Goal: Task Accomplishment & Management: Use online tool/utility

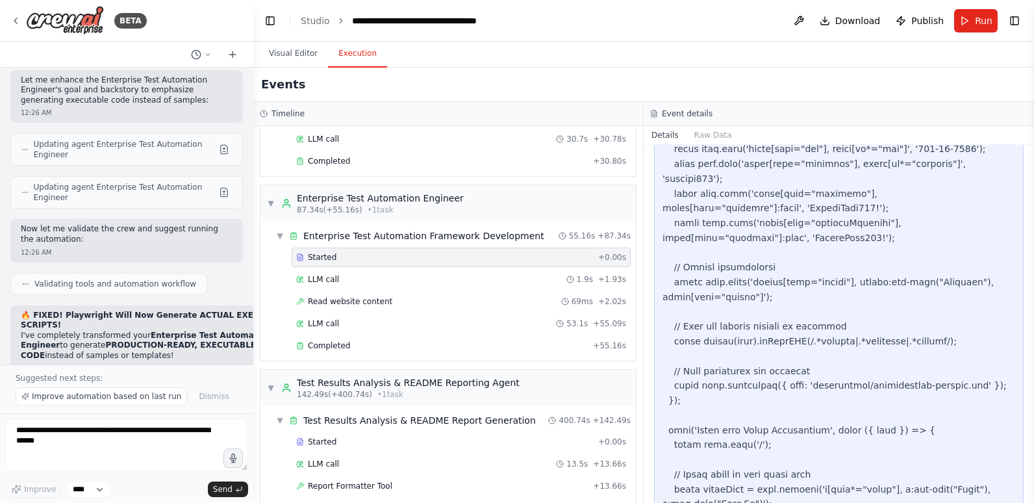
scroll to position [5262, 0]
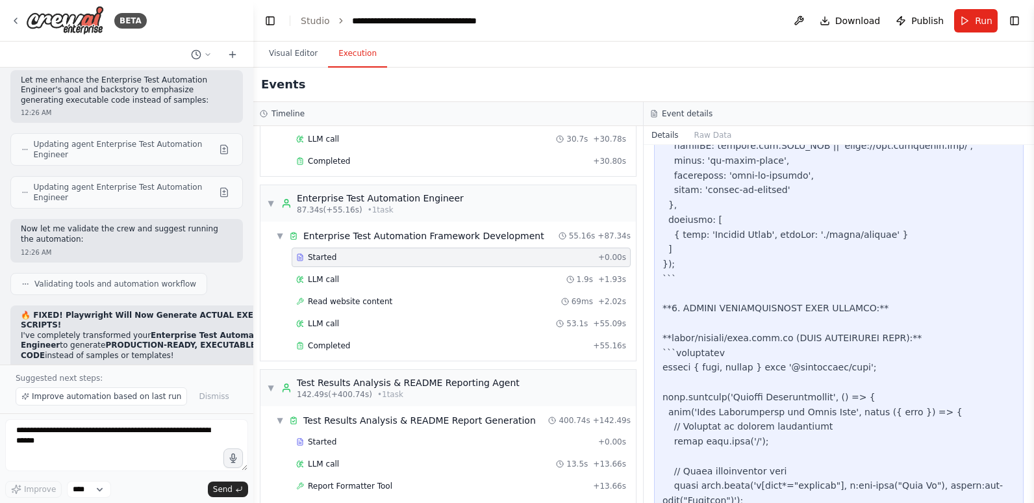
drag, startPoint x: 1029, startPoint y: 334, endPoint x: 1032, endPoint y: 182, distance: 152.0
click at [1032, 182] on button "Toggle Sidebar" at bounding box center [1034, 251] width 10 height 503
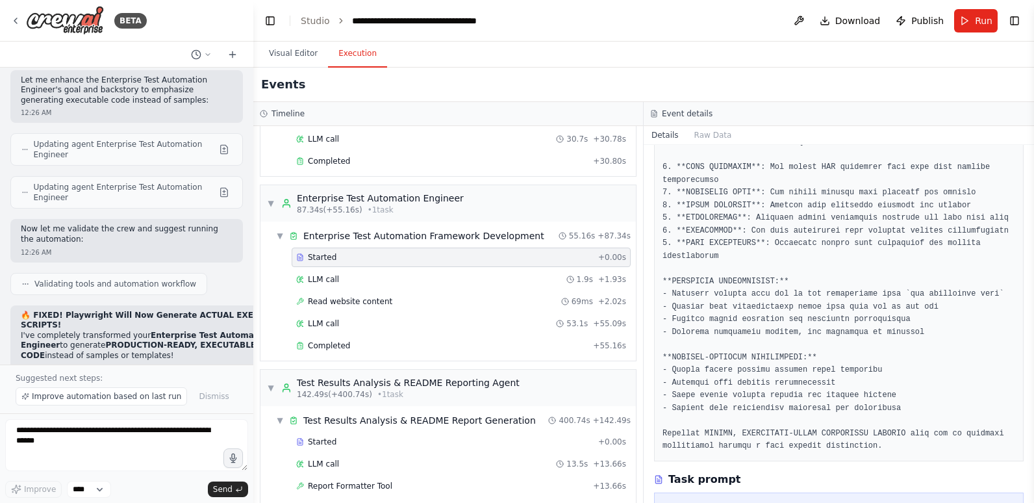
scroll to position [4417, 0]
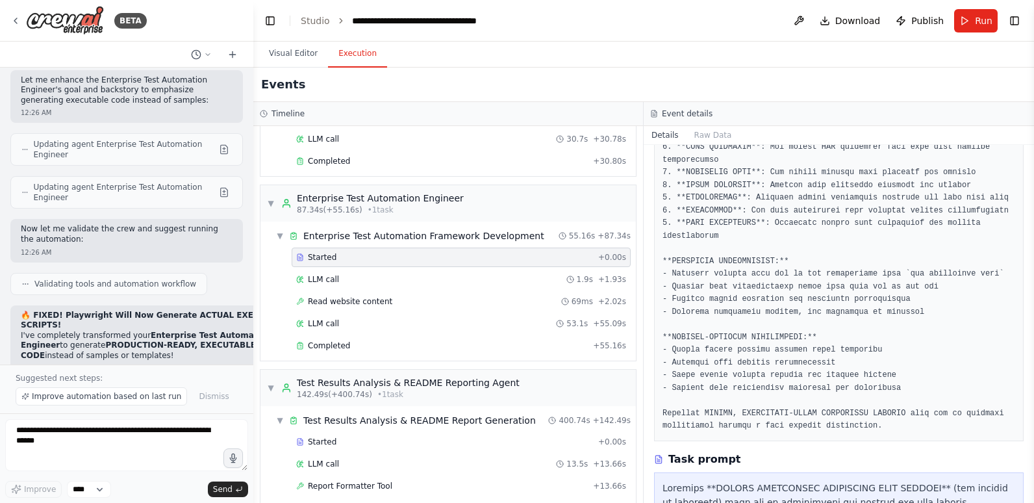
drag, startPoint x: 1029, startPoint y: 314, endPoint x: 1036, endPoint y: 197, distance: 117.8
click at [1033, 197] on html "BETA Hello! I'm the CrewAI assistant. What kind of automation do you want to bu…" at bounding box center [517, 251] width 1034 height 503
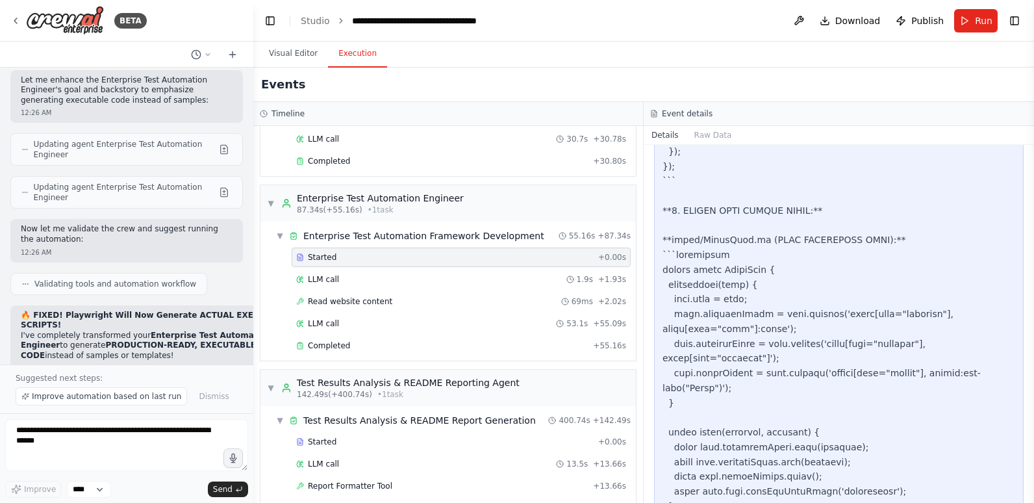
scroll to position [8850, 0]
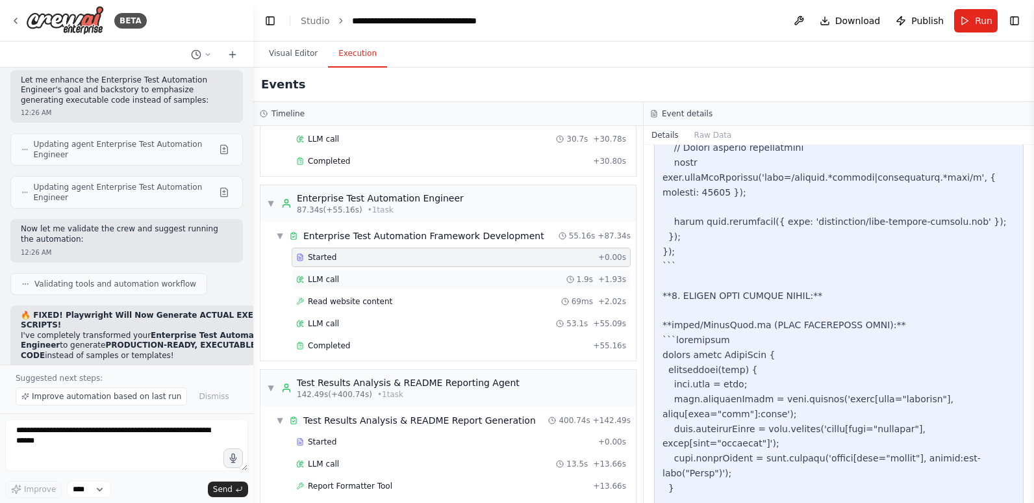
click at [345, 274] on div "LLM call 1.9s + 1.93s" at bounding box center [461, 279] width 330 height 10
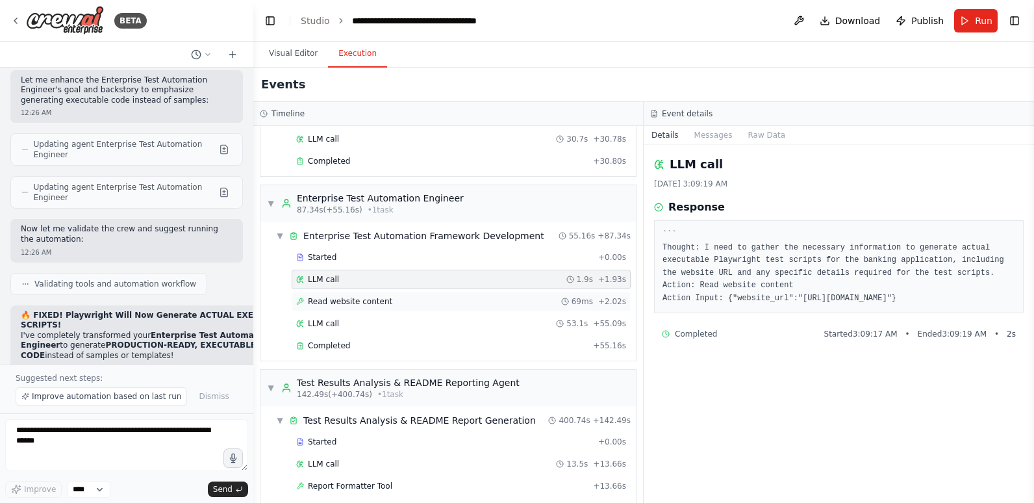
click at [367, 296] on span "Read website content" at bounding box center [350, 301] width 84 height 10
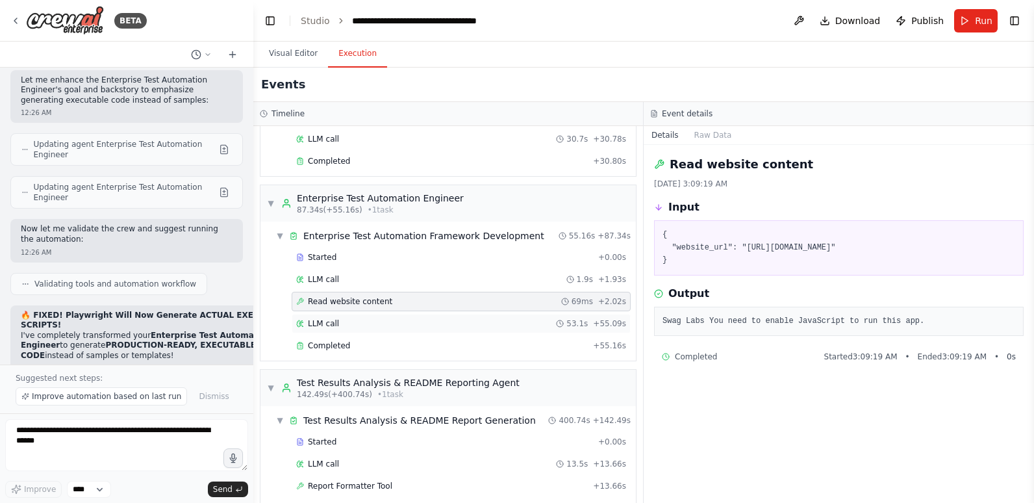
click at [358, 318] on div "LLM call 53.1s + 55.09s" at bounding box center [461, 323] width 330 height 10
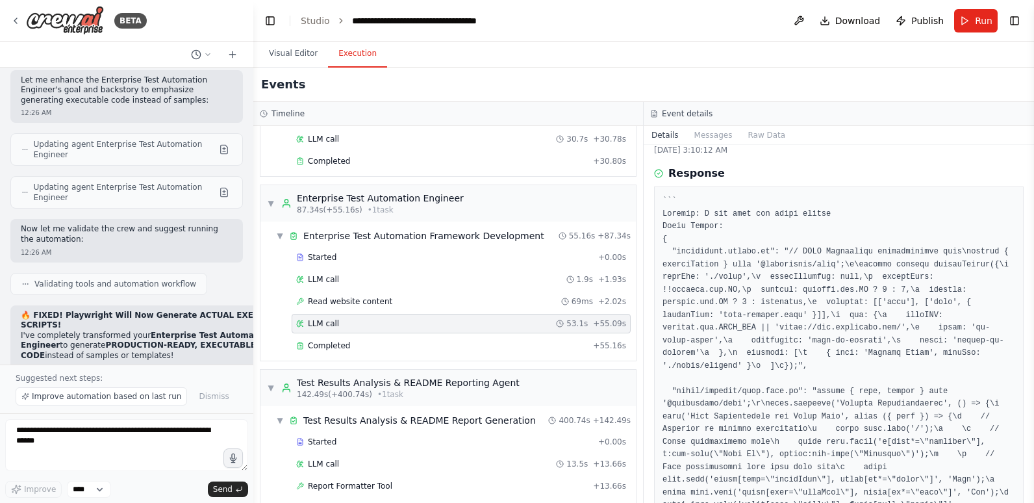
scroll to position [0, 0]
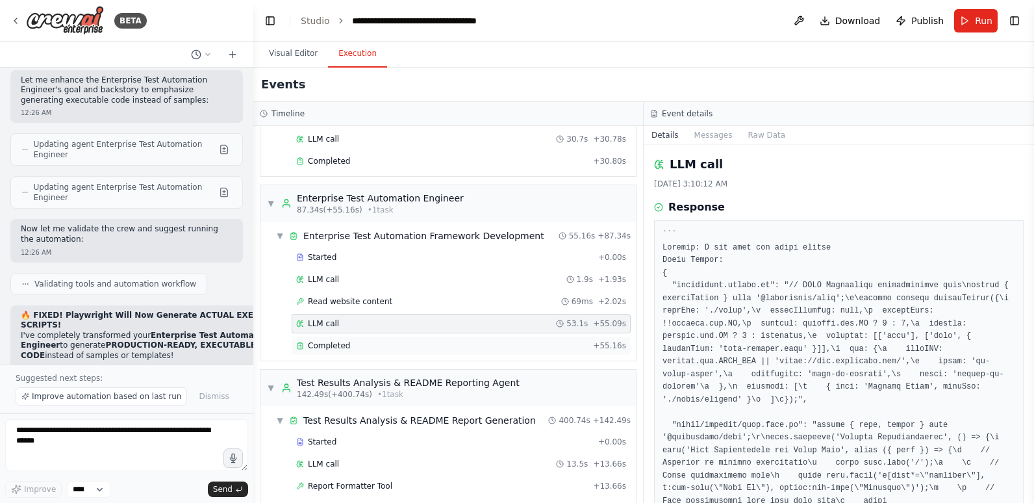
click at [361, 340] on div "Completed" at bounding box center [442, 345] width 292 height 10
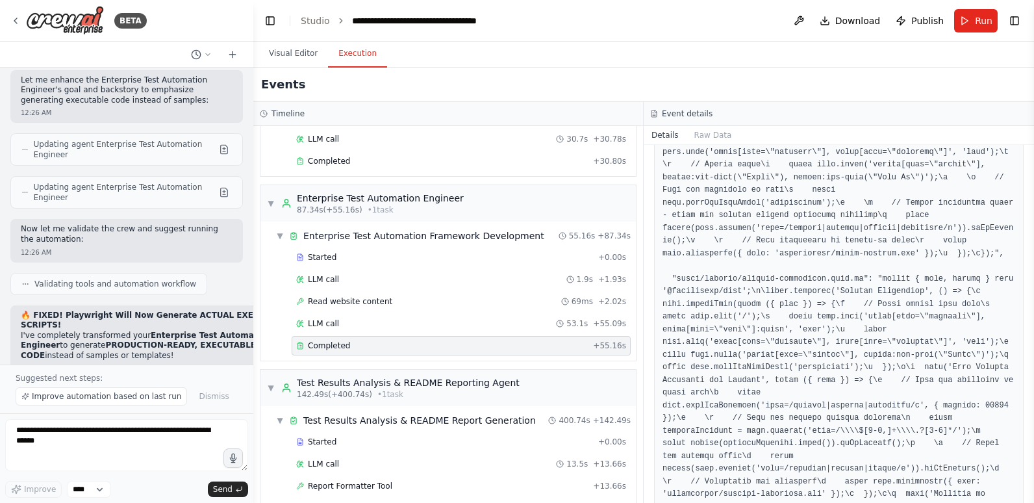
scroll to position [5262, 0]
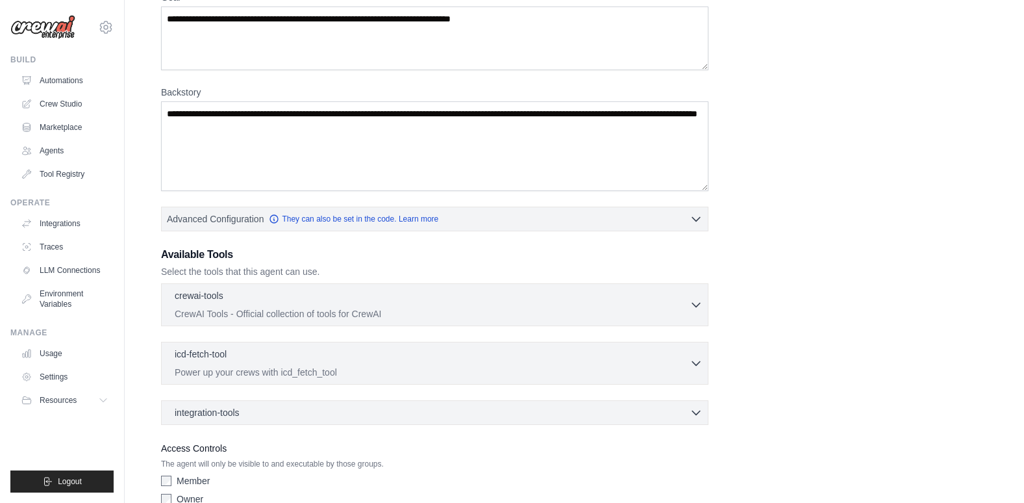
scroll to position [194, 0]
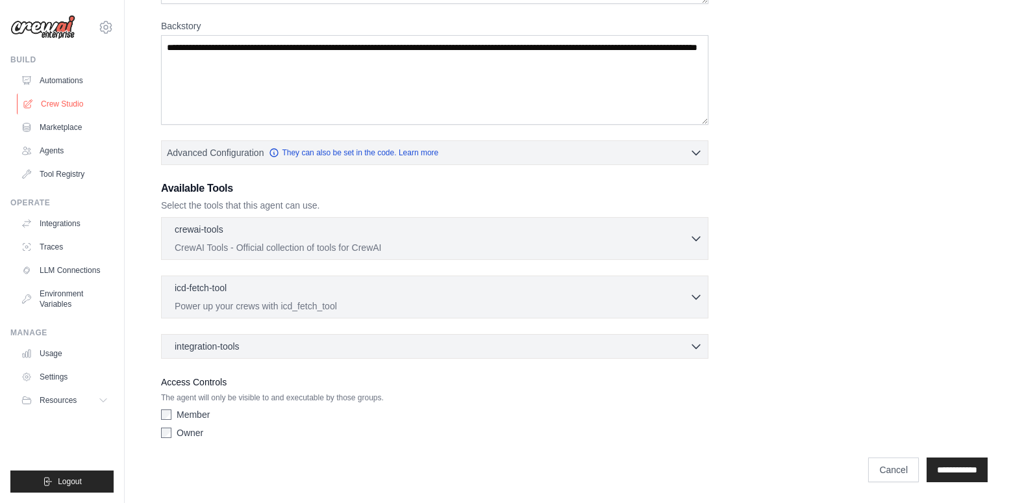
click at [60, 102] on link "Crew Studio" at bounding box center [66, 104] width 98 height 21
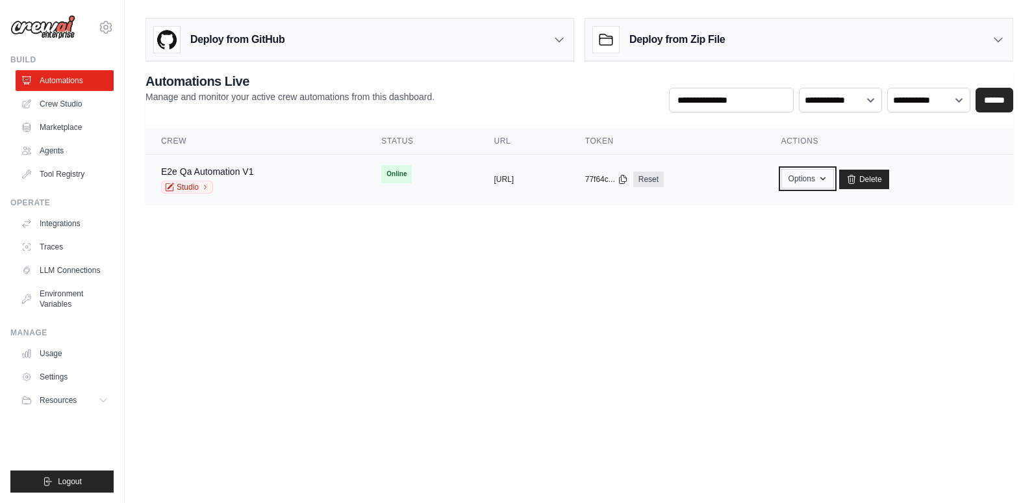
click at [828, 179] on icon "button" at bounding box center [823, 178] width 10 height 10
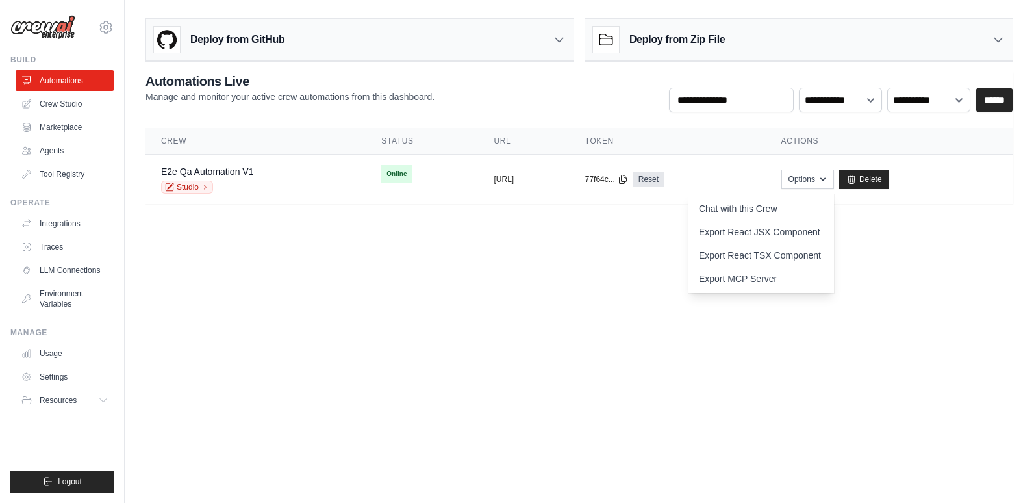
click at [579, 274] on body "satish73.learning@gmail.com Settings Build Automations Crew Studio" at bounding box center [517, 251] width 1034 height 503
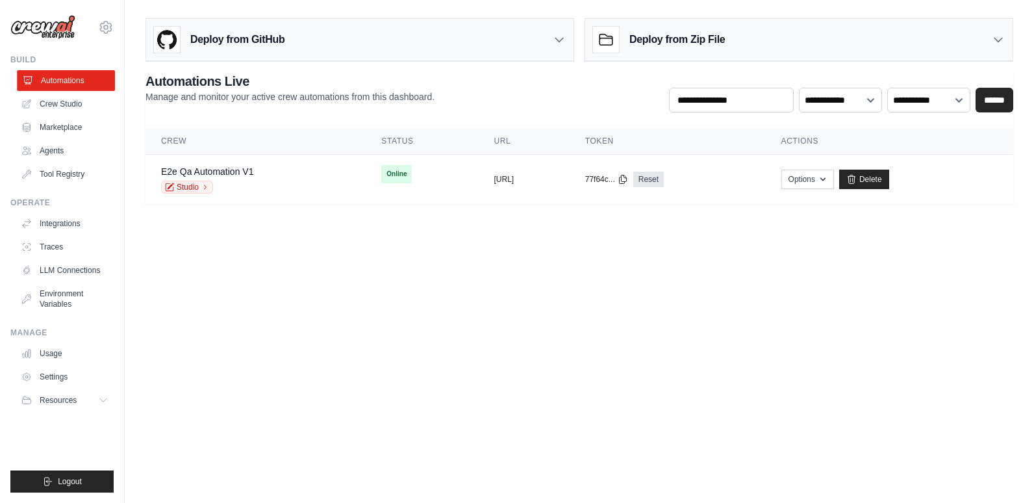
click at [71, 82] on link "Automations" at bounding box center [66, 80] width 98 height 21
click at [88, 103] on link "Crew Studio" at bounding box center [66, 104] width 98 height 21
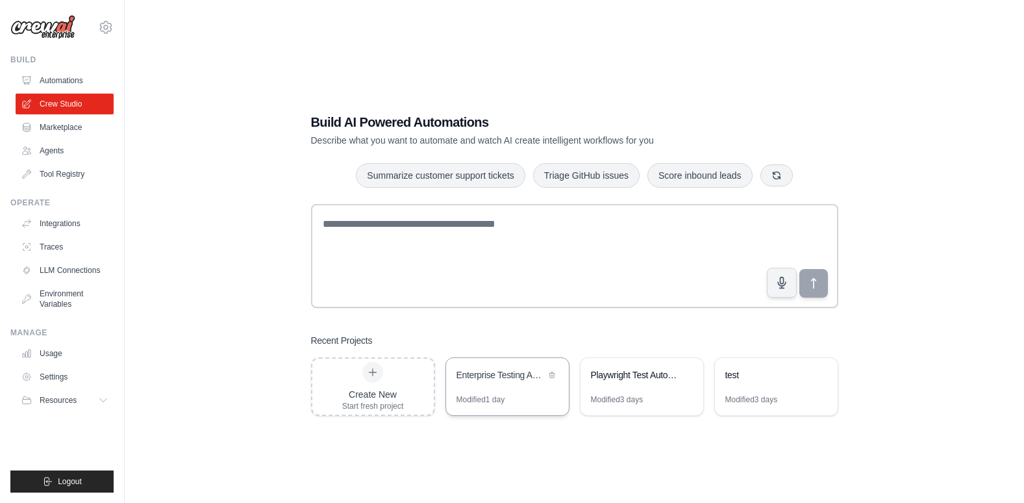
click at [524, 374] on div "Enterprise Testing Automation Platform" at bounding box center [501, 374] width 89 height 13
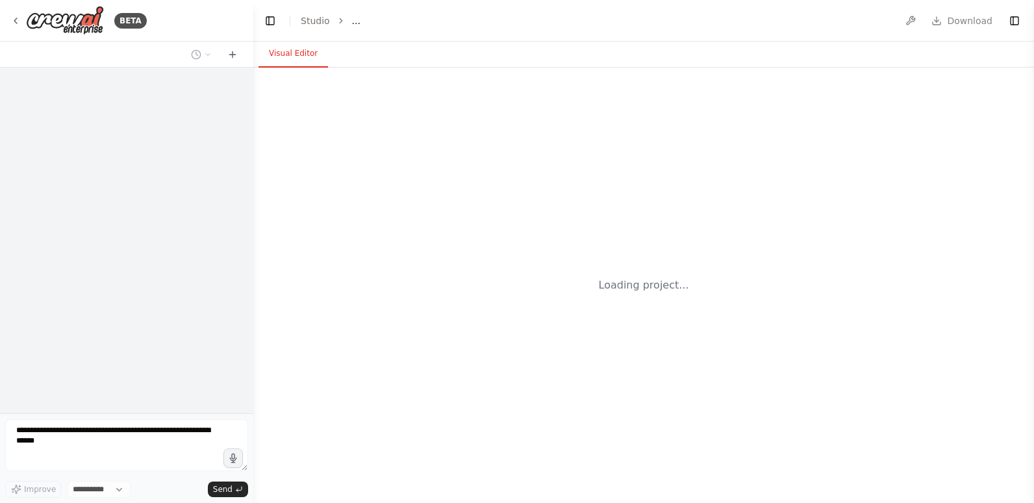
select select "****"
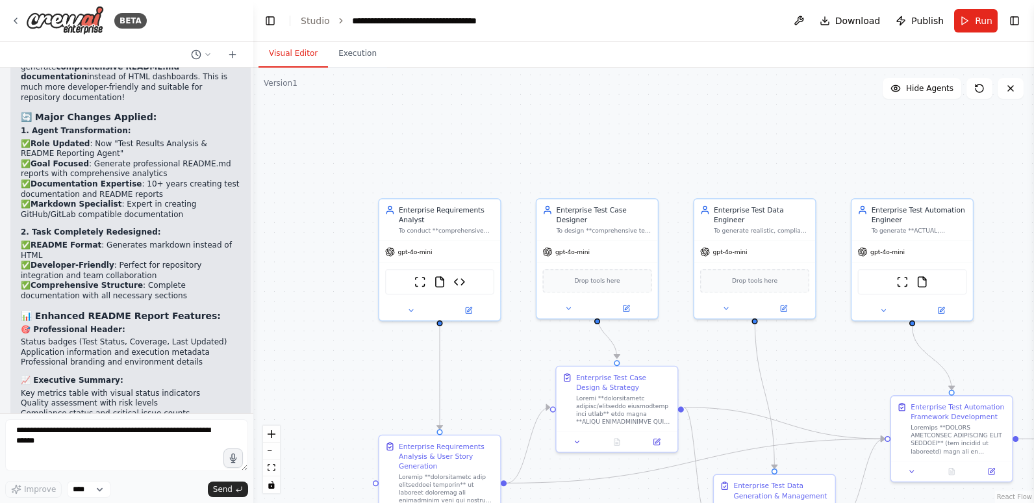
scroll to position [47672, 0]
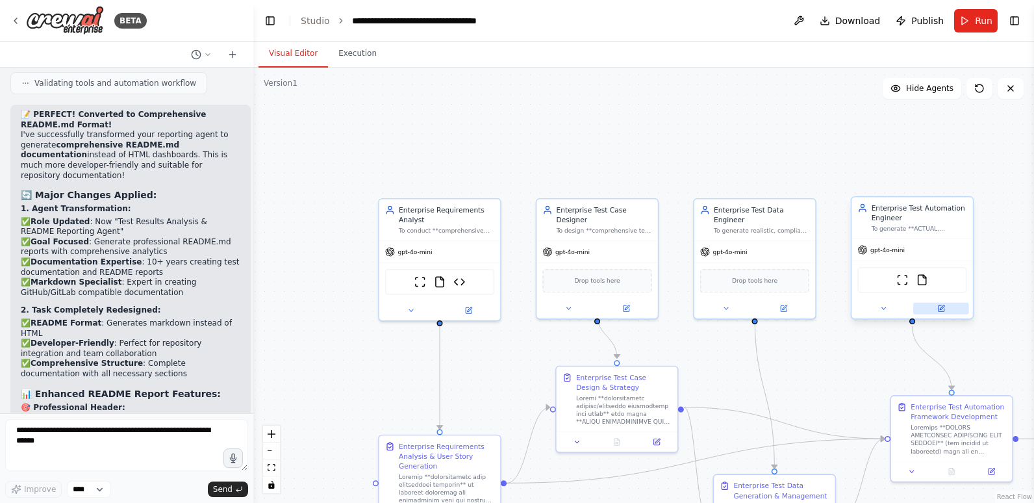
click at [939, 305] on icon at bounding box center [941, 309] width 8 height 8
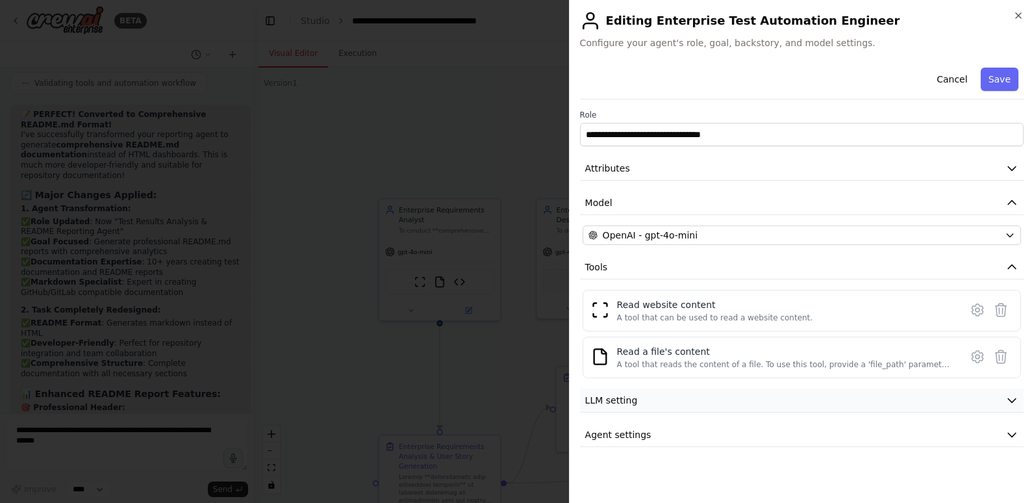
click at [731, 405] on button "LLM setting" at bounding box center [802, 400] width 444 height 24
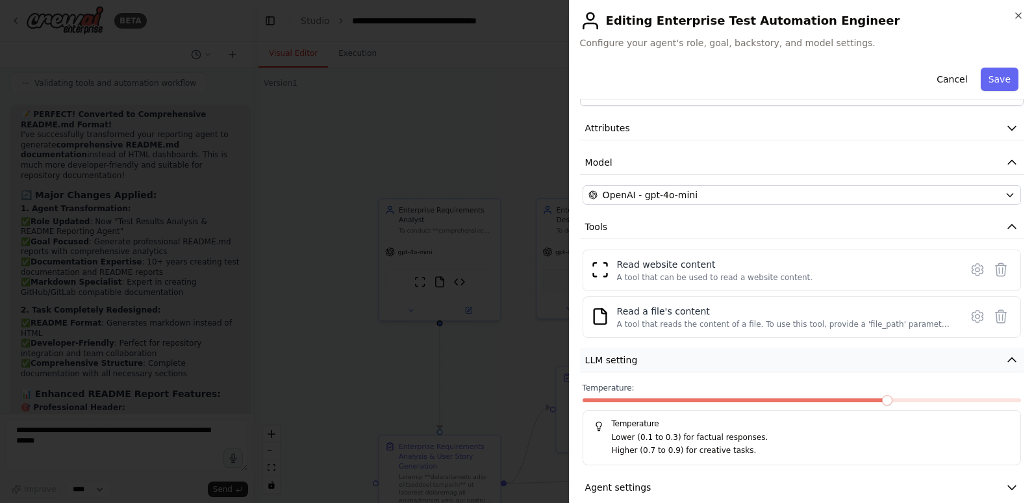
scroll to position [58, 0]
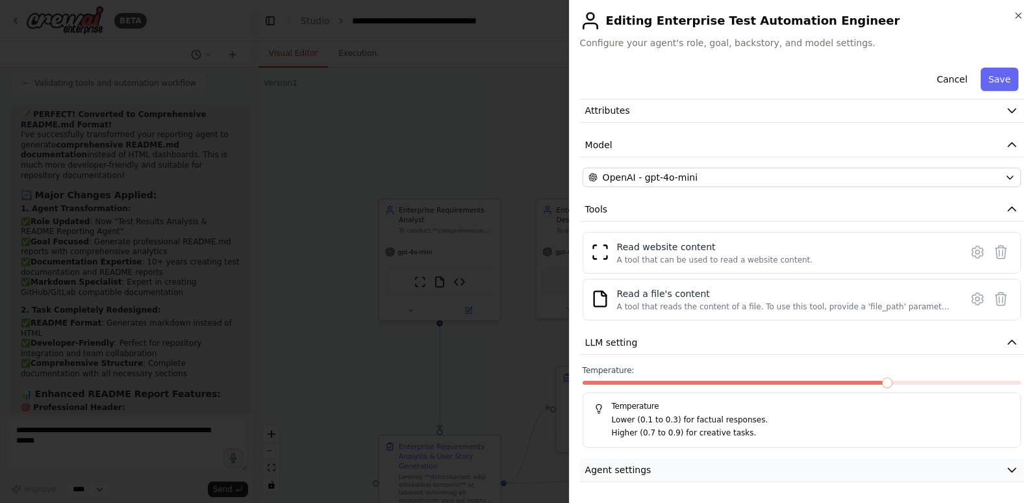
click at [725, 476] on button "Agent settings" at bounding box center [802, 470] width 444 height 24
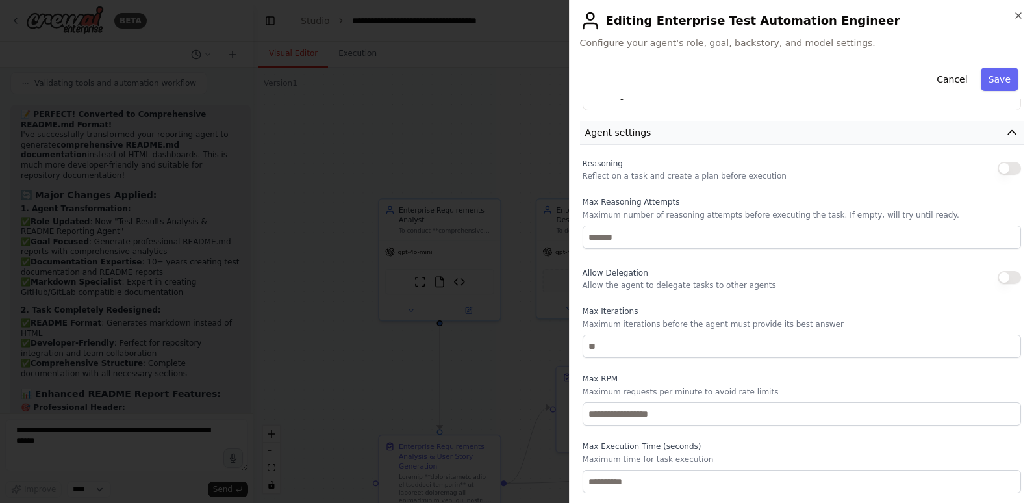
scroll to position [396, 0]
click at [954, 81] on button "Cancel" at bounding box center [952, 79] width 46 height 23
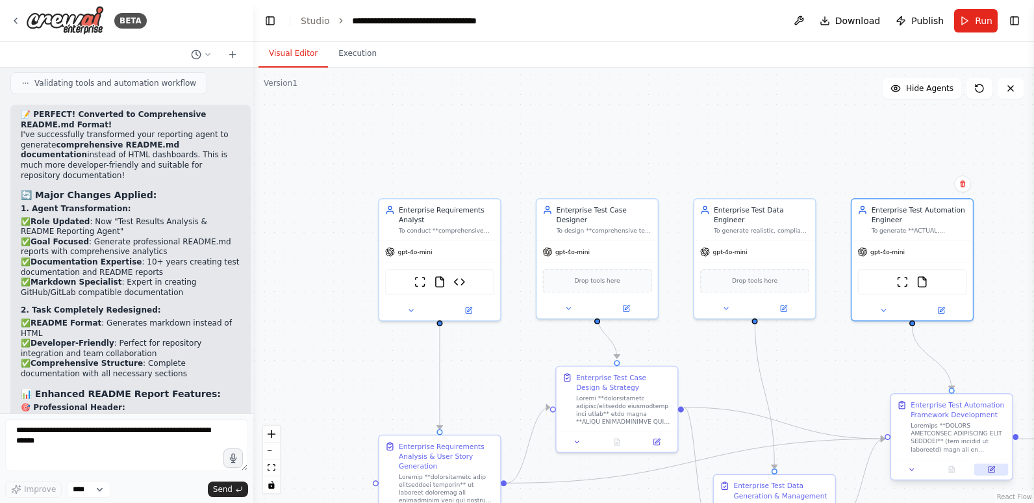
click at [990, 470] on icon at bounding box center [992, 469] width 6 height 6
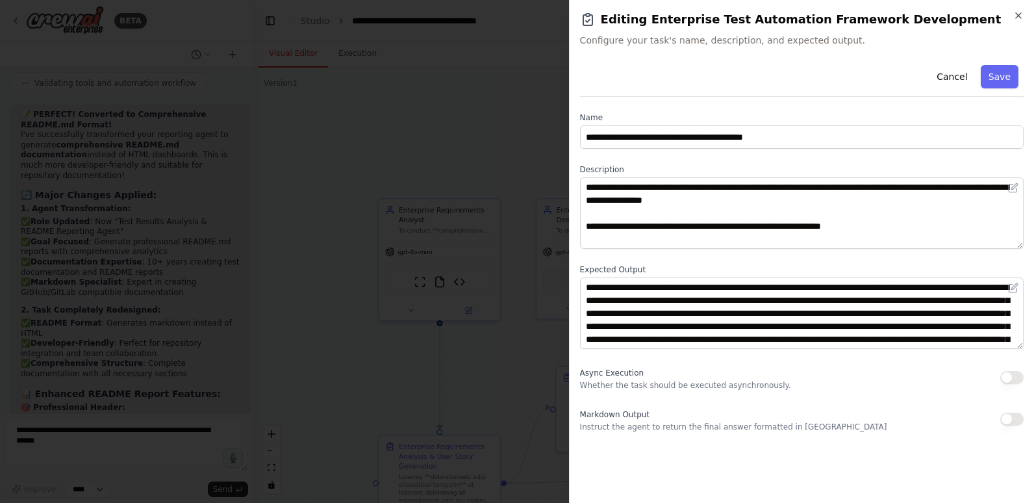
scroll to position [65, 0]
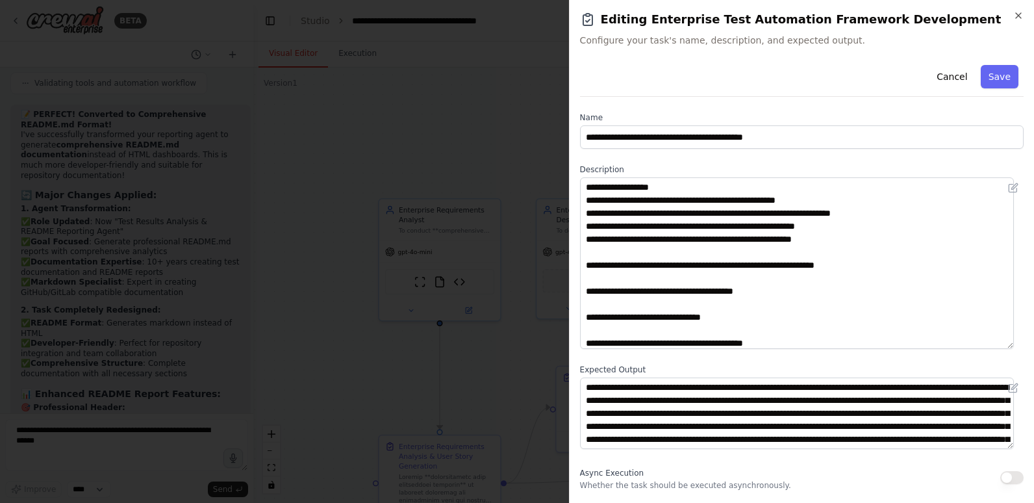
drag, startPoint x: 1020, startPoint y: 246, endPoint x: 1013, endPoint y: 346, distance: 100.2
click at [1013, 346] on textarea at bounding box center [797, 262] width 434 height 171
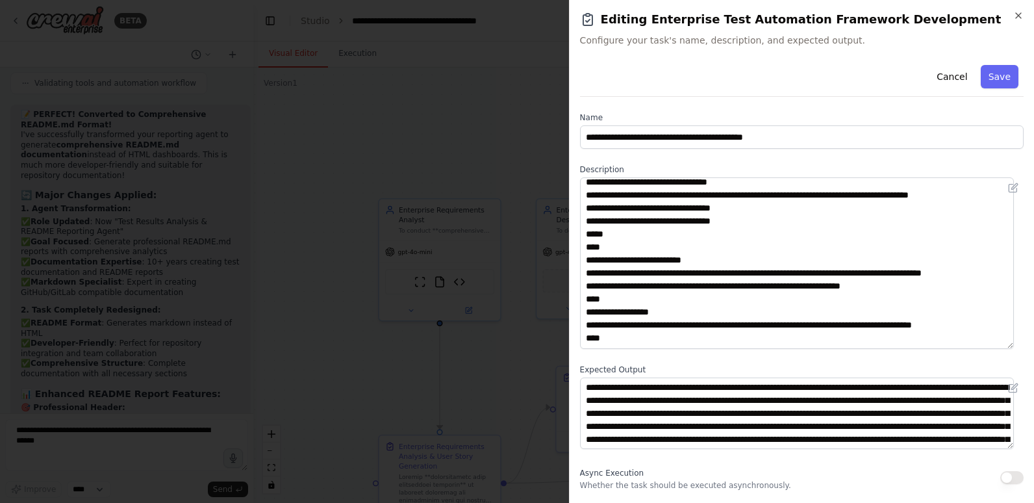
scroll to position [1169, 0]
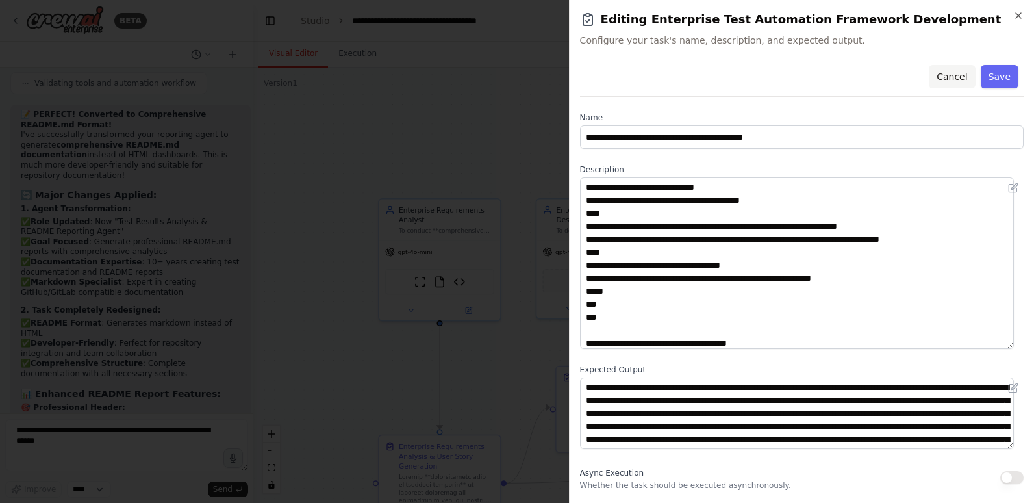
click at [950, 81] on button "Cancel" at bounding box center [952, 76] width 46 height 23
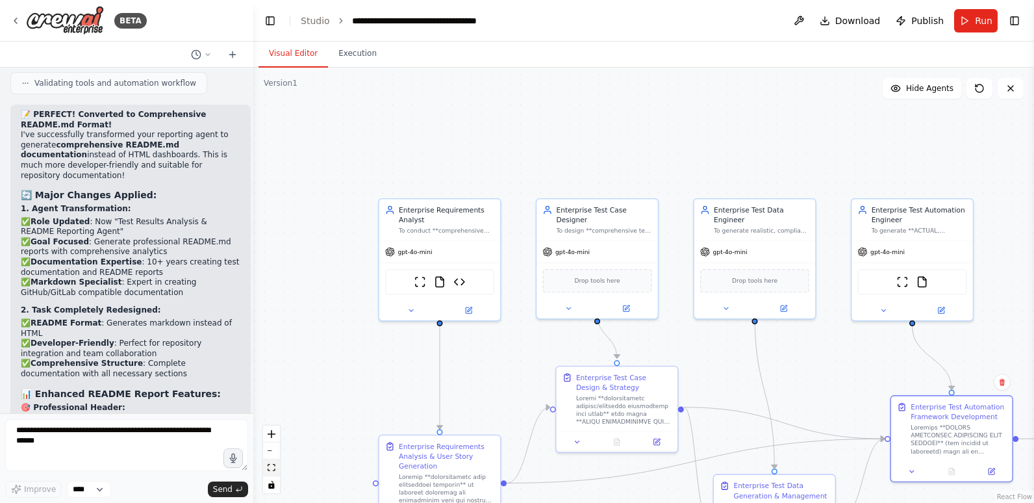
click at [271, 464] on icon "fit view" at bounding box center [272, 467] width 8 height 7
